Goal: Obtain resource: Obtain resource

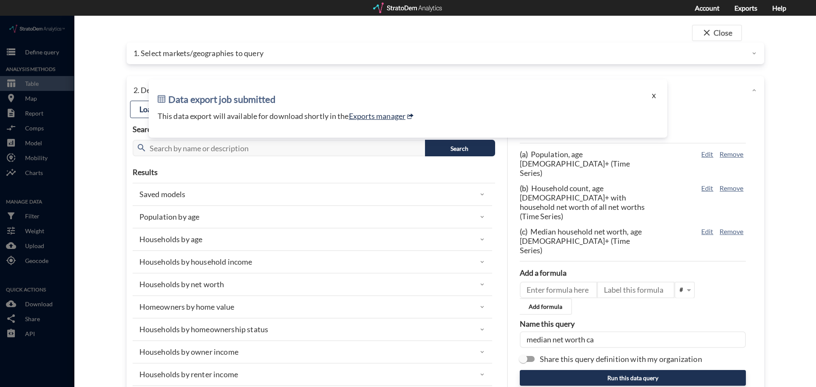
click button "X"
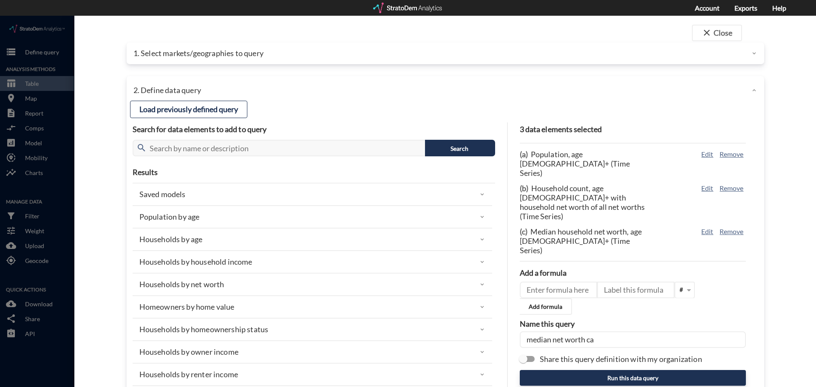
click p "1. Select markets/geographies to query"
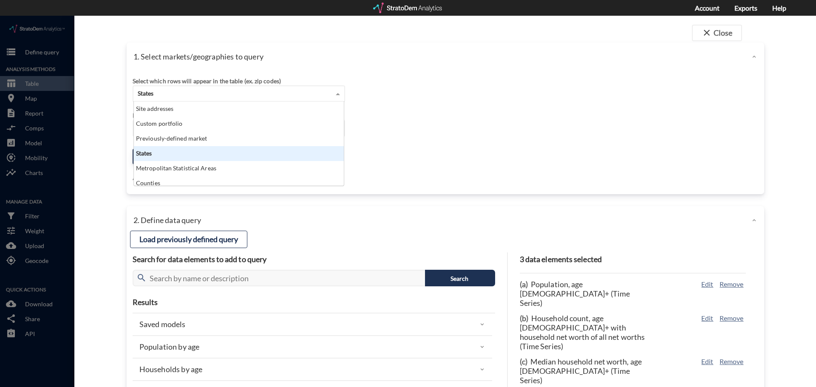
click div "States"
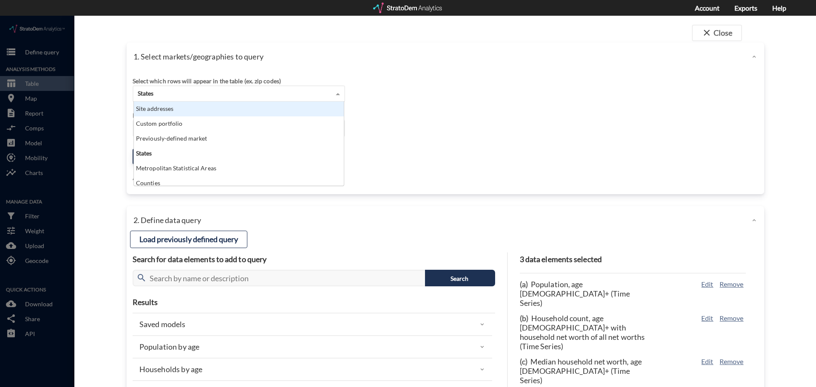
click div "Site addresses"
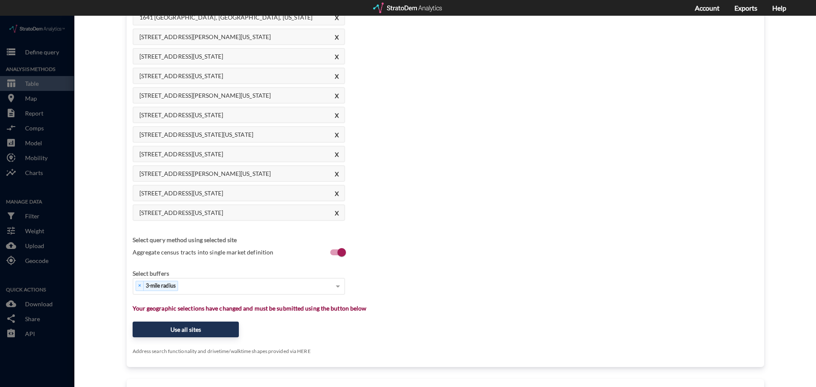
scroll to position [297, 0]
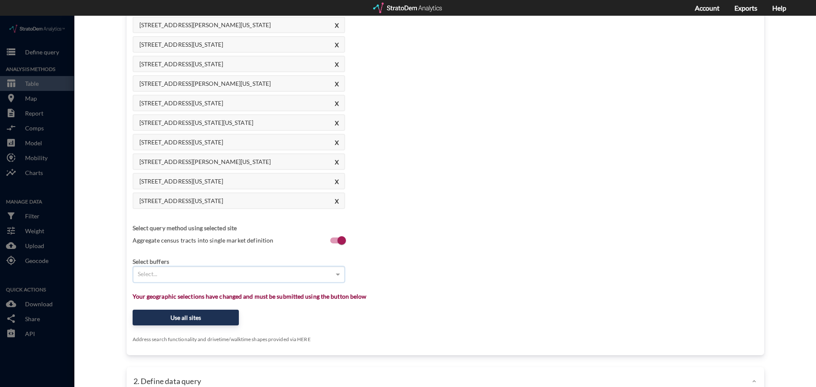
click div "Select..."
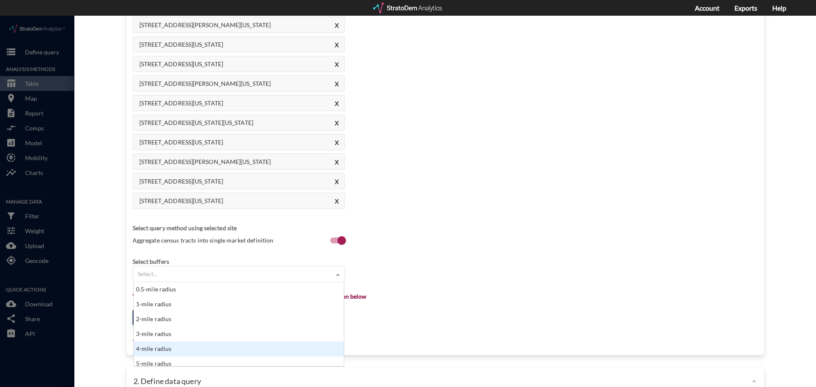
scroll to position [4, 0]
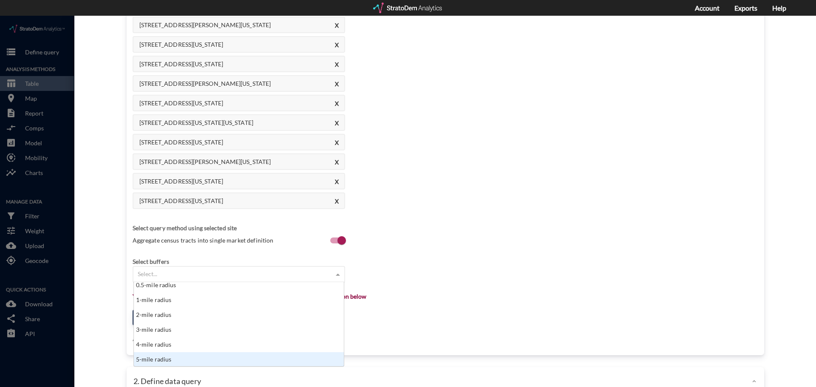
click div "5-mile radius"
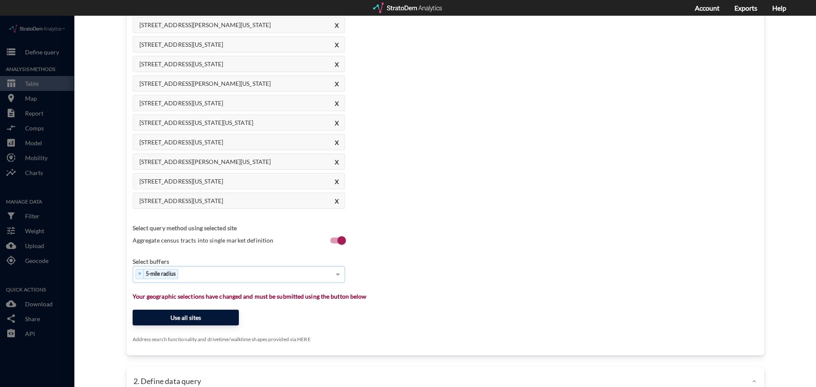
click button "Use all sites"
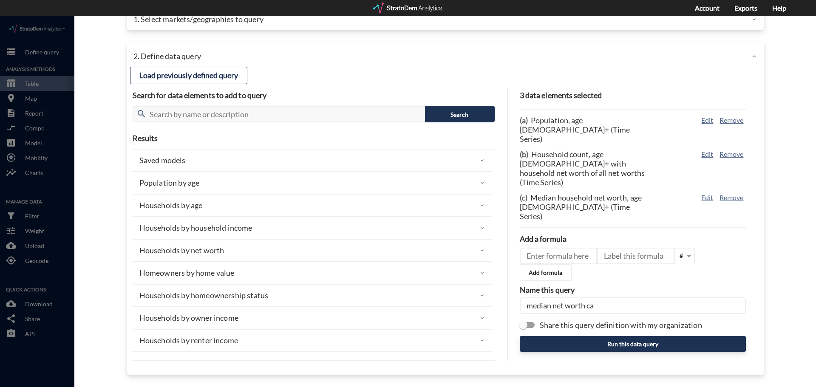
scroll to position [0, 0]
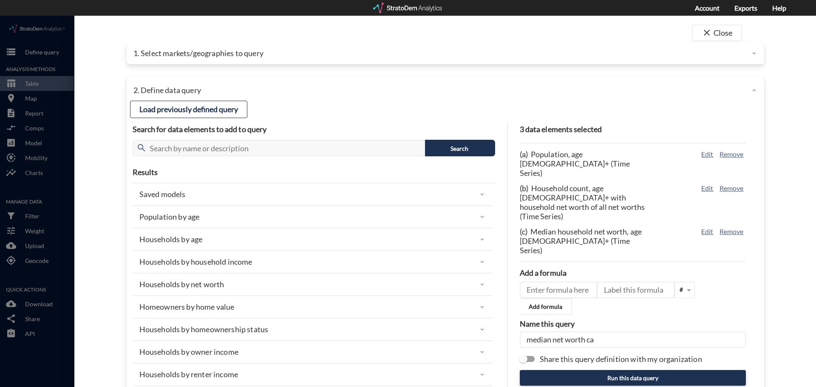
click div "Population by age"
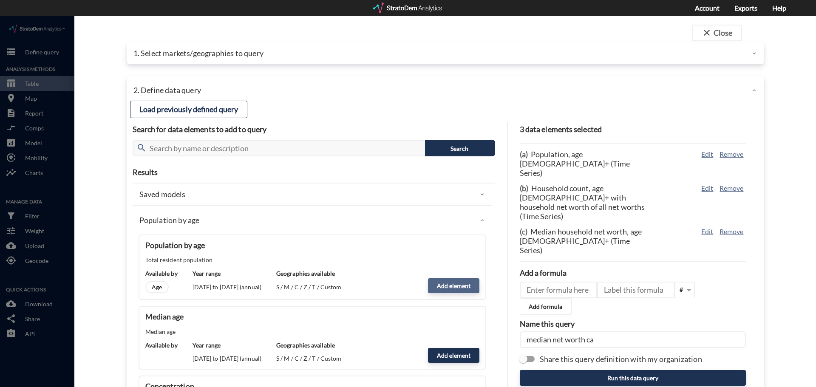
click button "Add element"
type input "POPULATION"
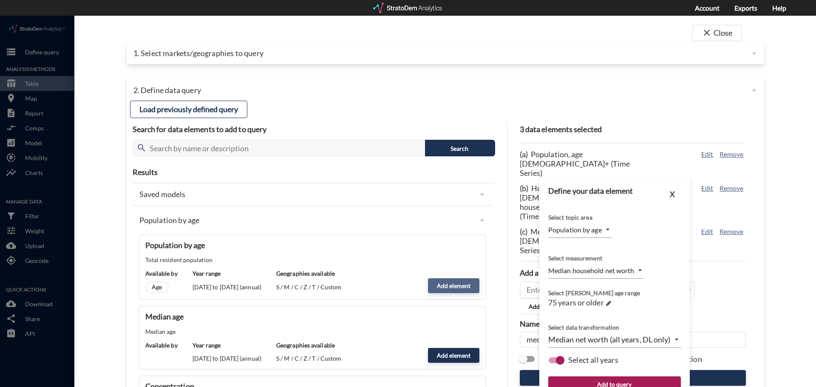
type input "COUNT"
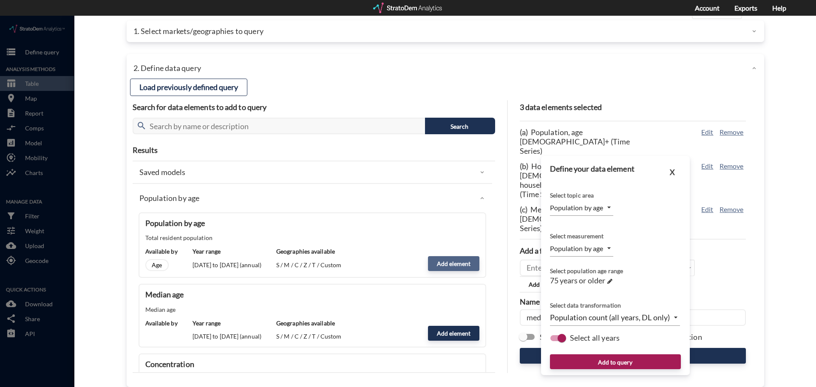
scroll to position [34, 0]
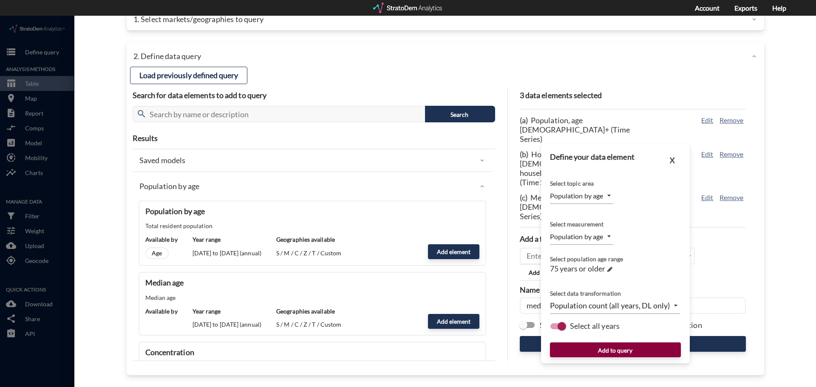
click button "Add to query"
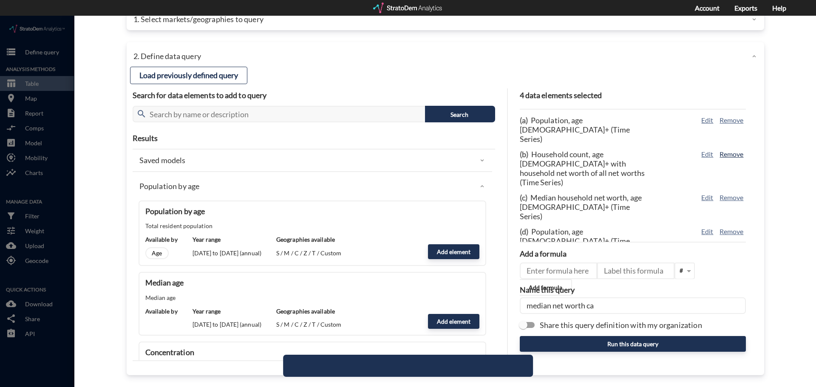
click button "Remove"
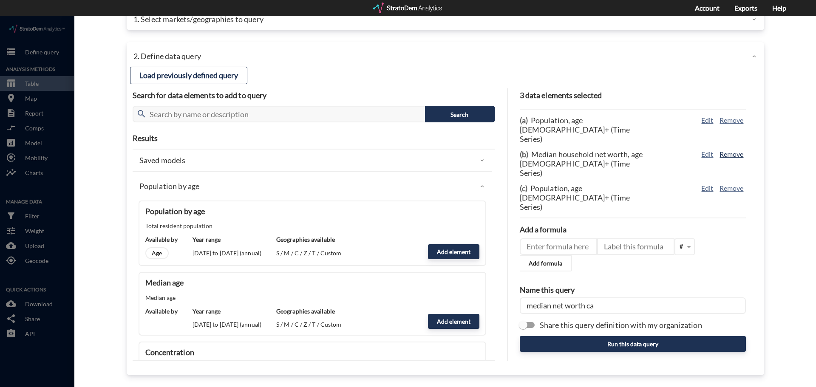
click button "Remove"
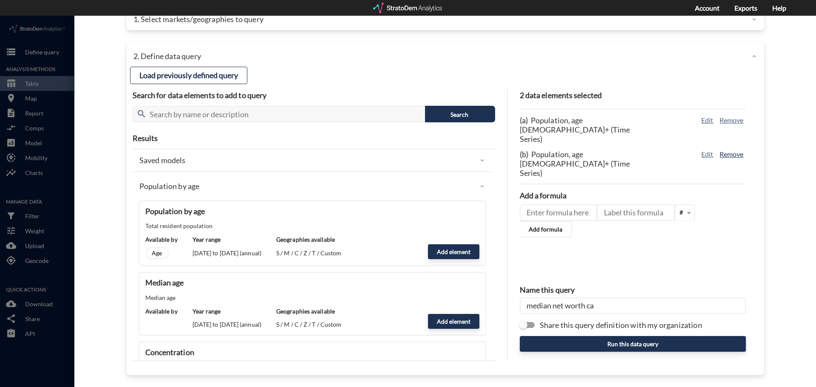
click button "Remove"
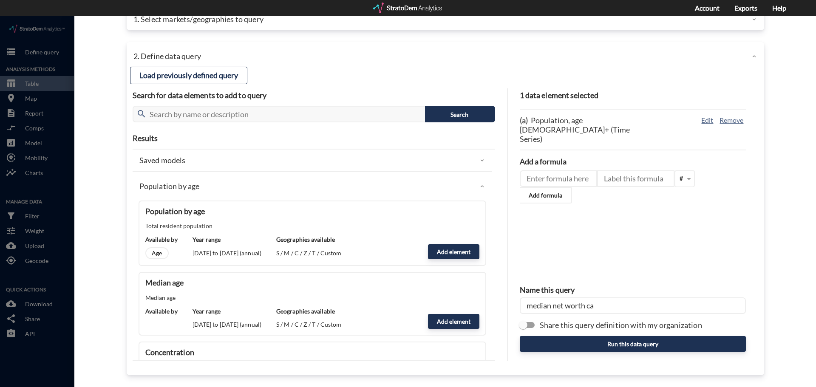
drag, startPoint x: 610, startPoint y: 289, endPoint x: 414, endPoint y: 275, distance: 197.2
click div "Load previously defined query Search for data elements to add to query search S…"
type input "5-mi radius demand"
click div "1 data element selected (a) Population, age 75+ (Time Series) Edit Remove Add a…"
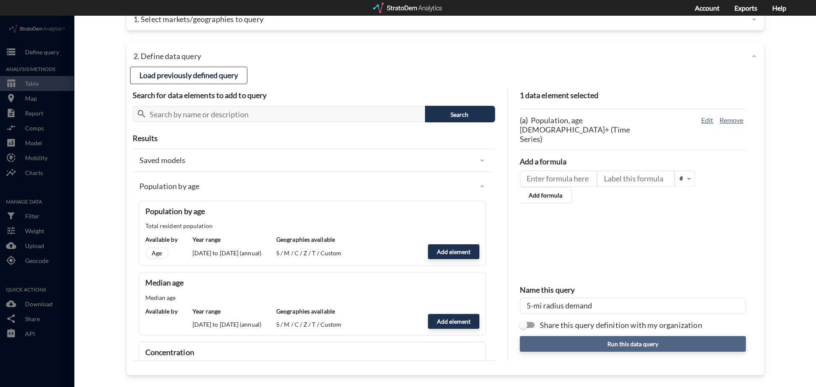
click button "Run this data query"
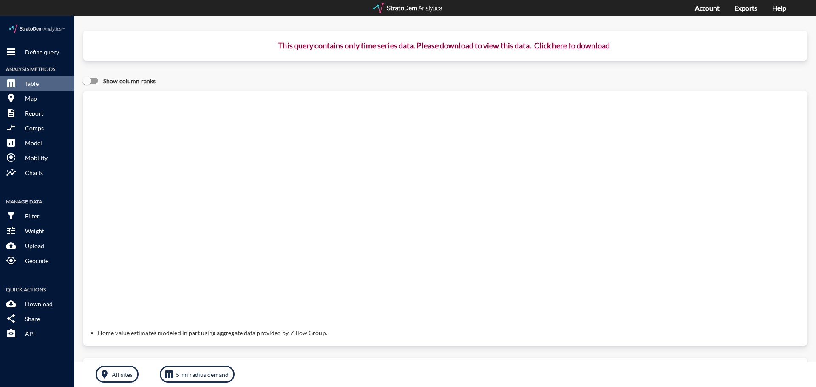
click button "Click here to download"
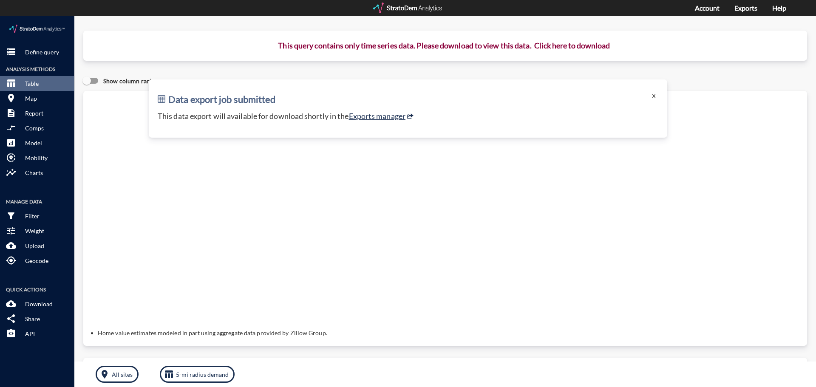
click button "Click here to download"
click link "Exports manager"
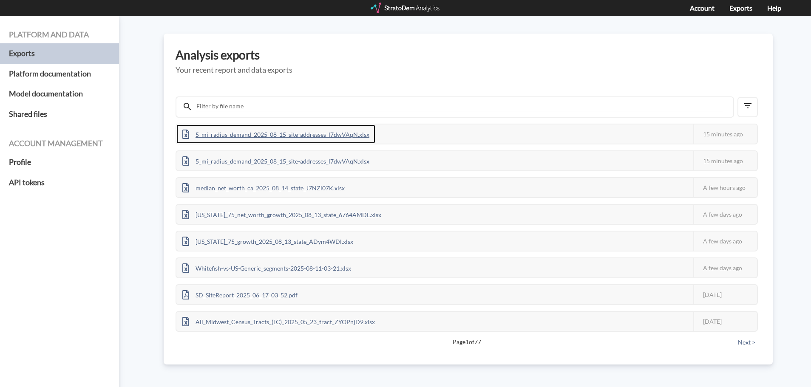
drag, startPoint x: 258, startPoint y: 138, endPoint x: 270, endPoint y: 134, distance: 12.1
click at [258, 137] on div "5_mi_radius_demand_2025_08_15_site-addresses_l7dwVAqN.xlsx" at bounding box center [275, 133] width 199 height 19
